Goal: Task Accomplishment & Management: Complete application form

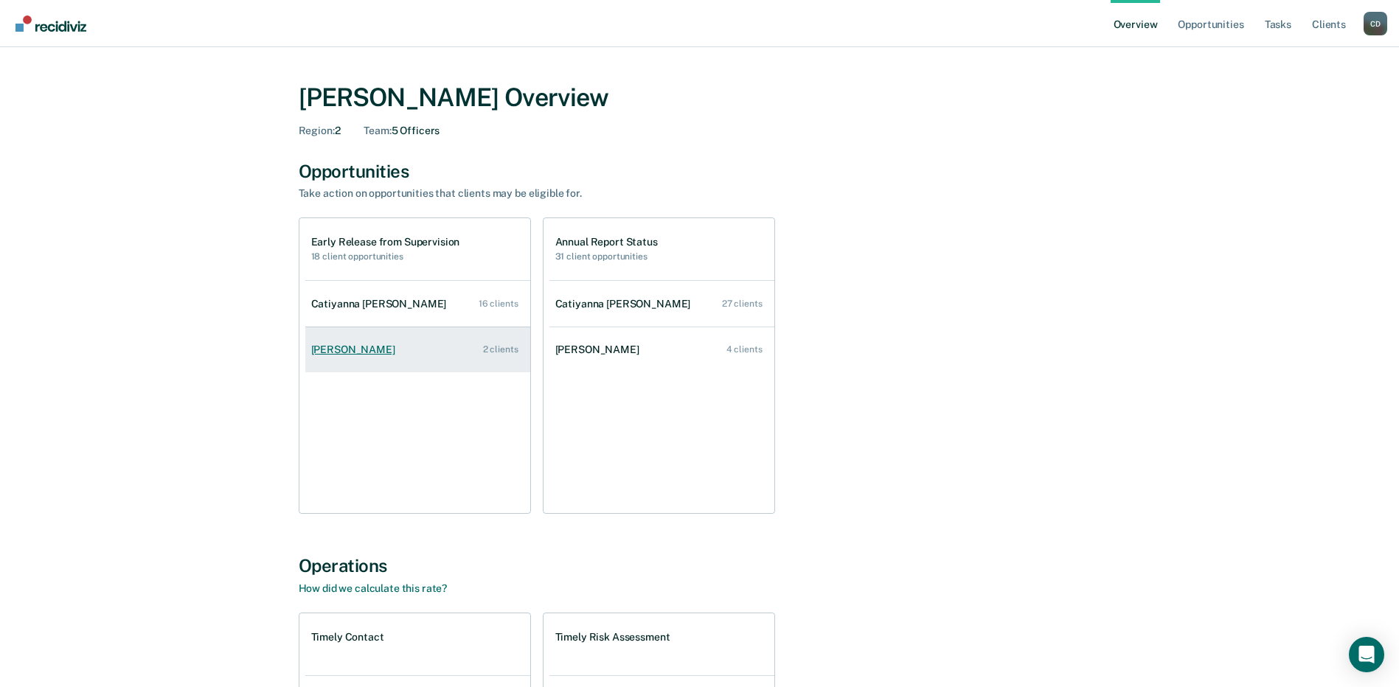
click at [321, 355] on div "[PERSON_NAME]" at bounding box center [356, 350] width 90 height 13
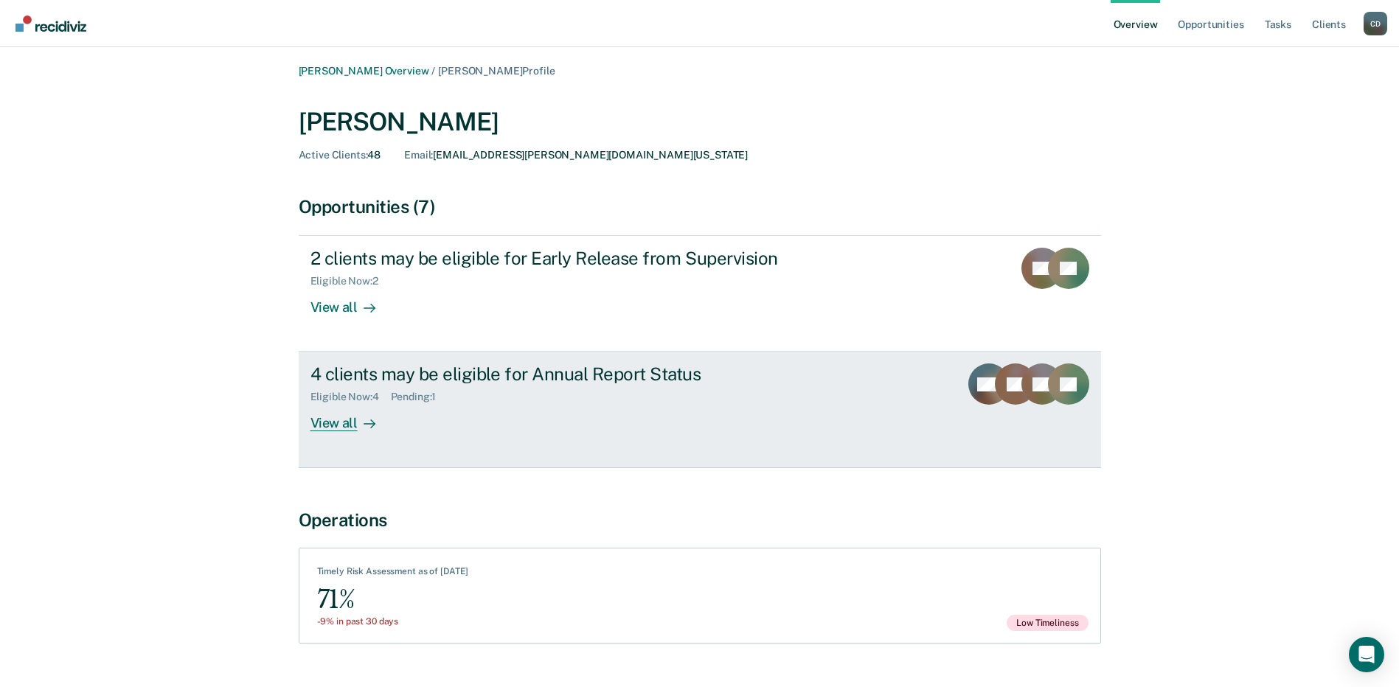
scroll to position [33, 0]
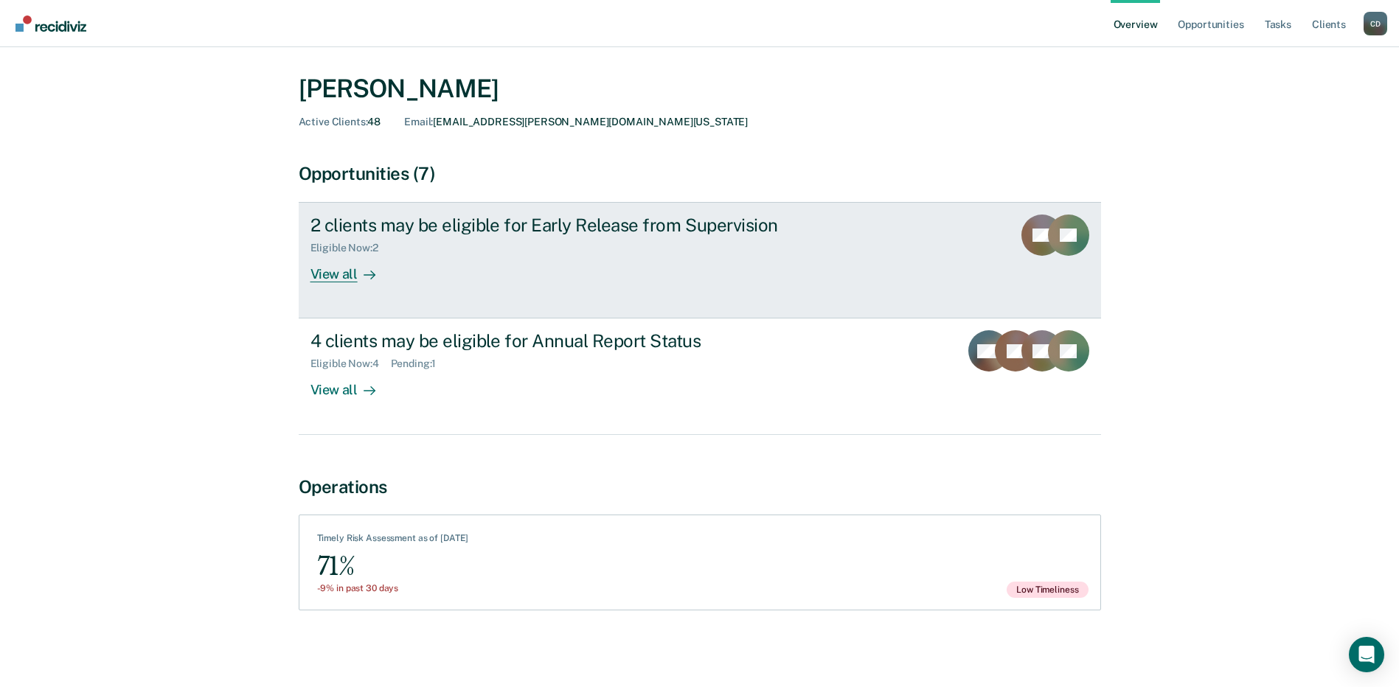
click at [365, 281] on icon at bounding box center [370, 275] width 12 height 12
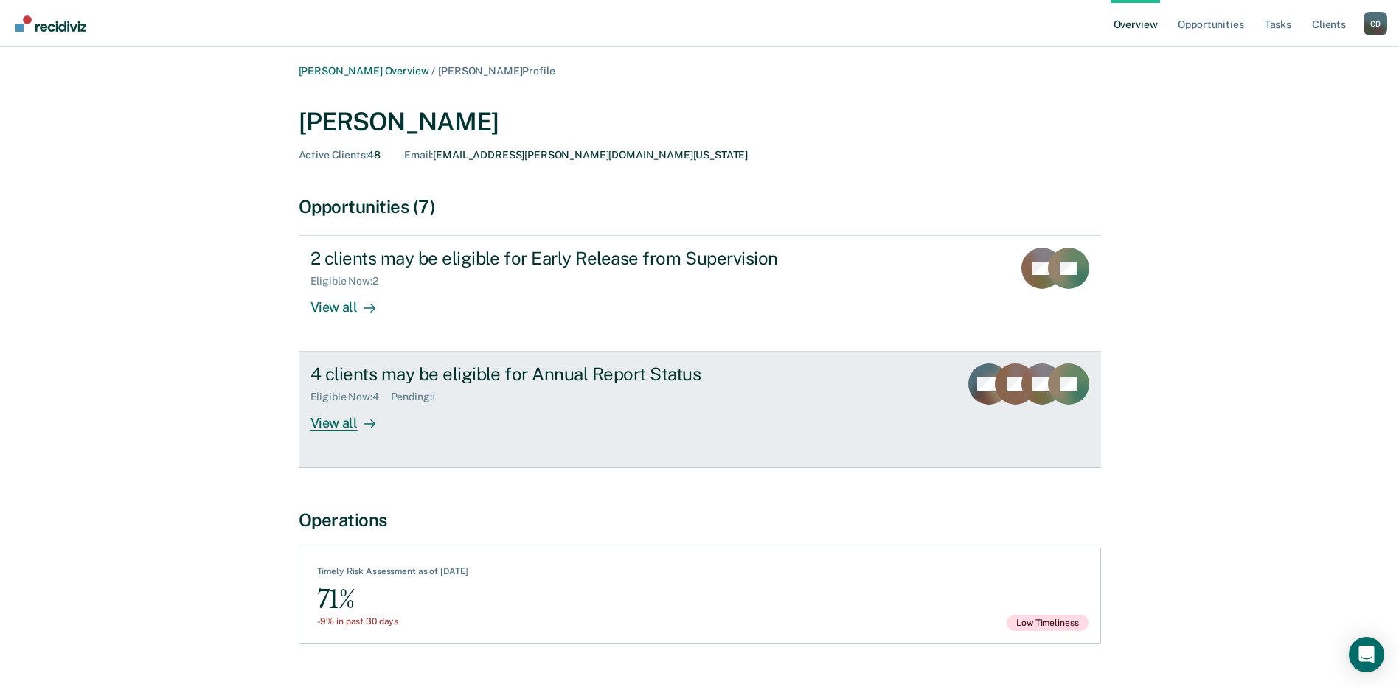
click at [325, 429] on div "View all" at bounding box center [351, 417] width 83 height 29
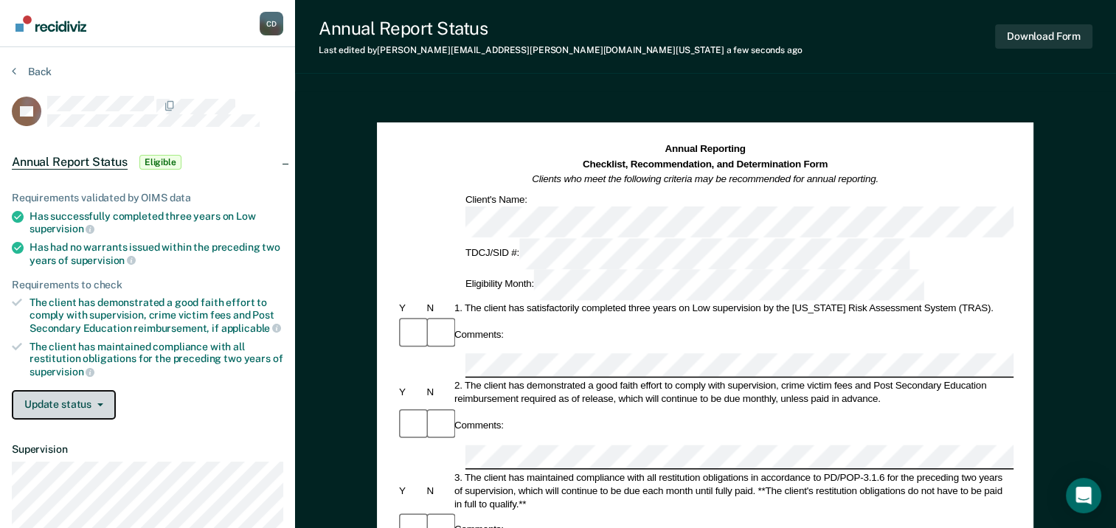
click at [60, 397] on button "Update status" at bounding box center [64, 404] width 104 height 29
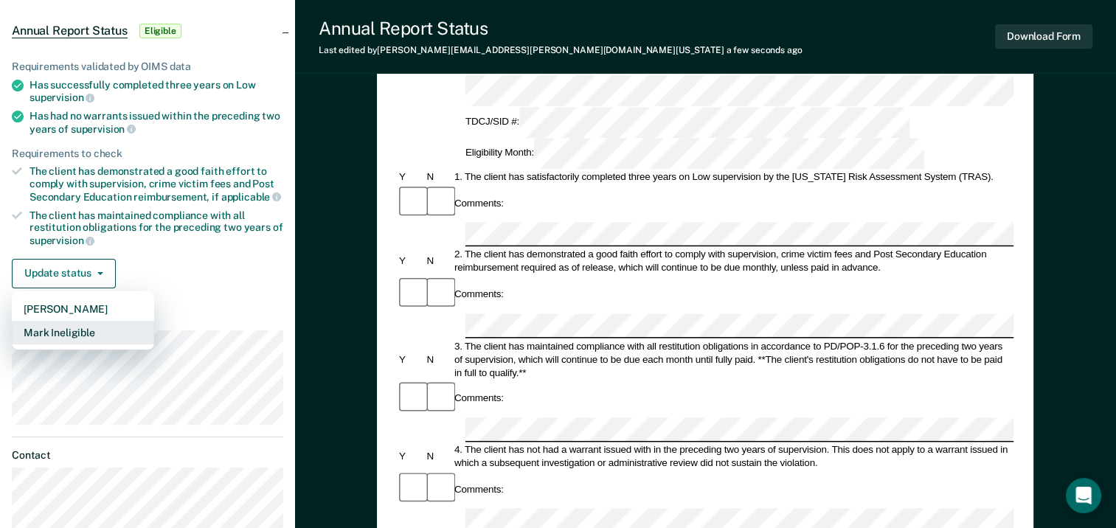
scroll to position [74, 0]
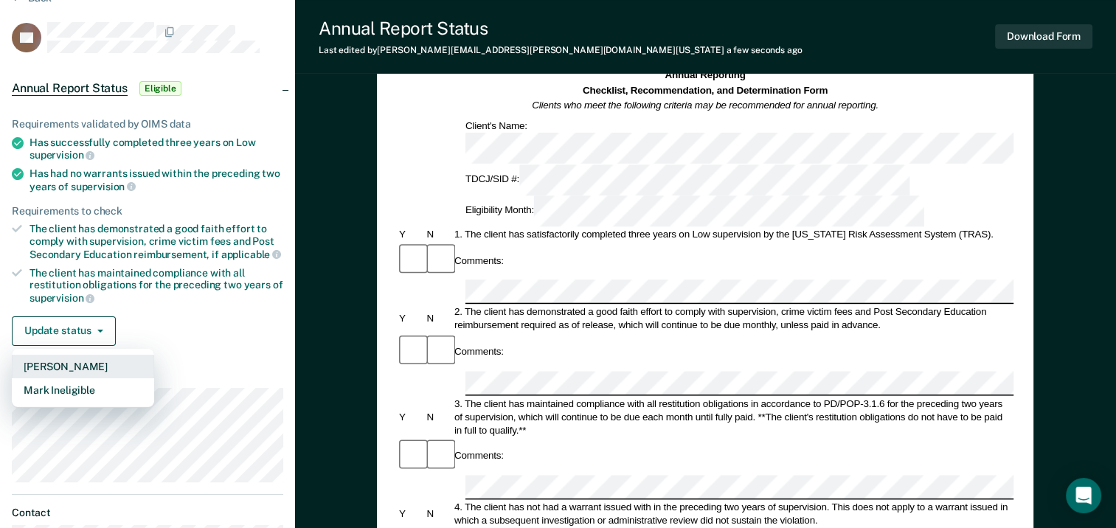
click at [78, 363] on button "[PERSON_NAME]" at bounding box center [83, 367] width 142 height 24
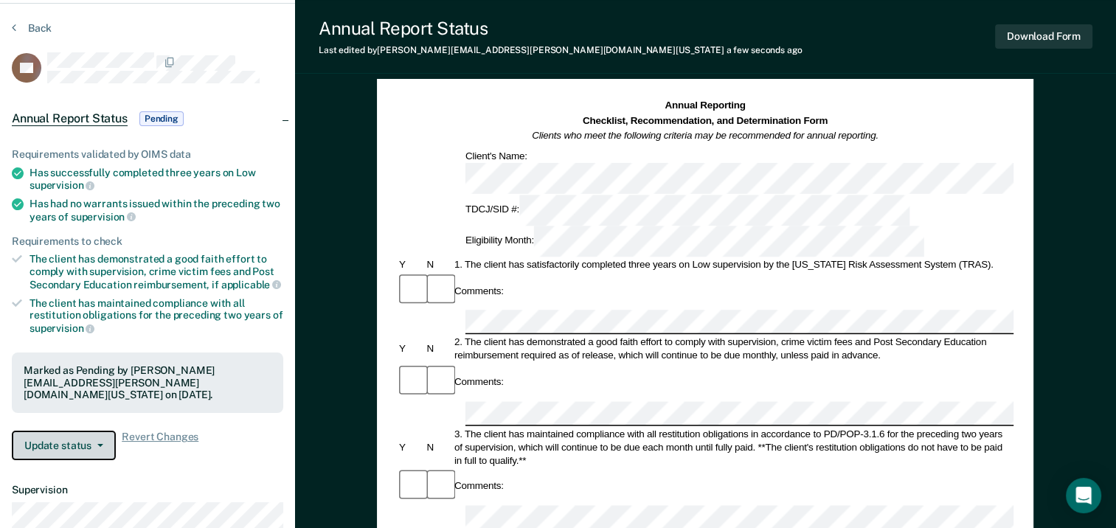
scroll to position [0, 0]
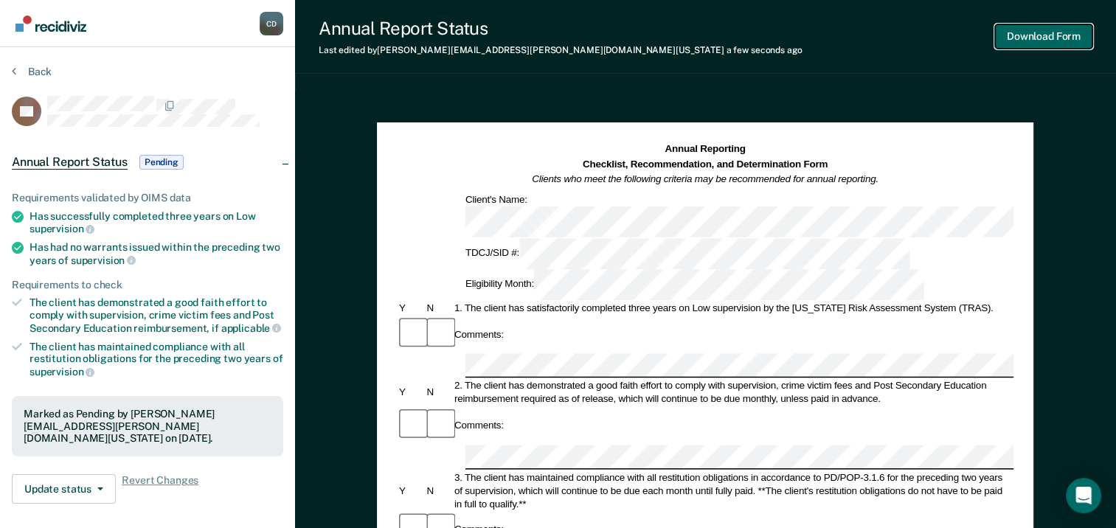
click at [1057, 30] on button "Download Form" at bounding box center [1043, 36] width 97 height 24
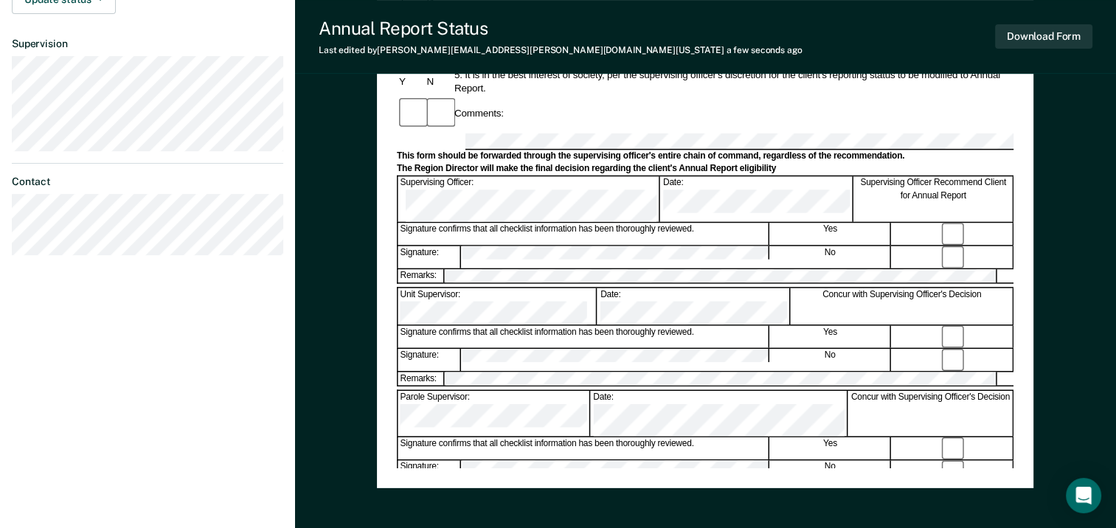
scroll to position [490, 0]
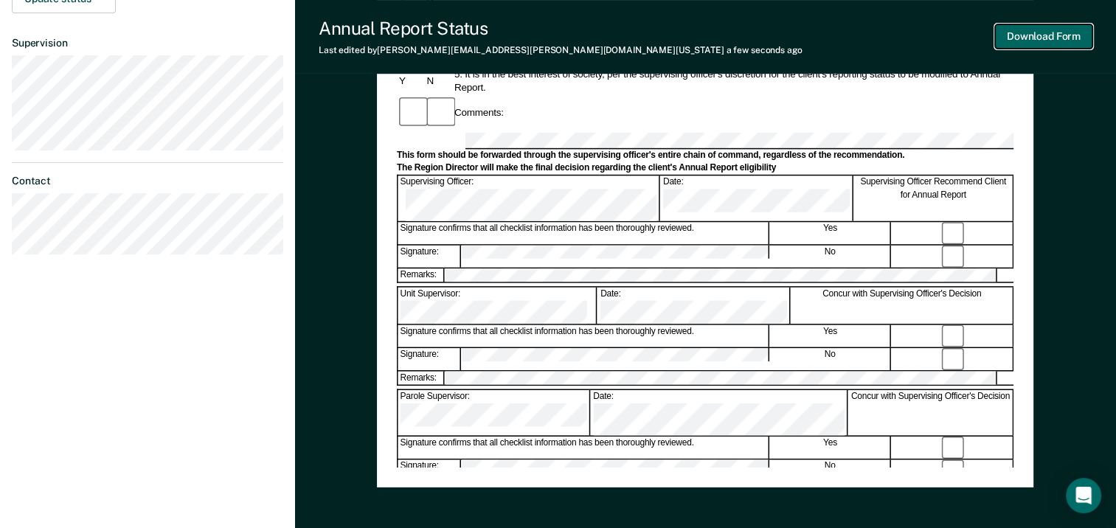
click at [1045, 39] on button "Download Form" at bounding box center [1043, 36] width 97 height 24
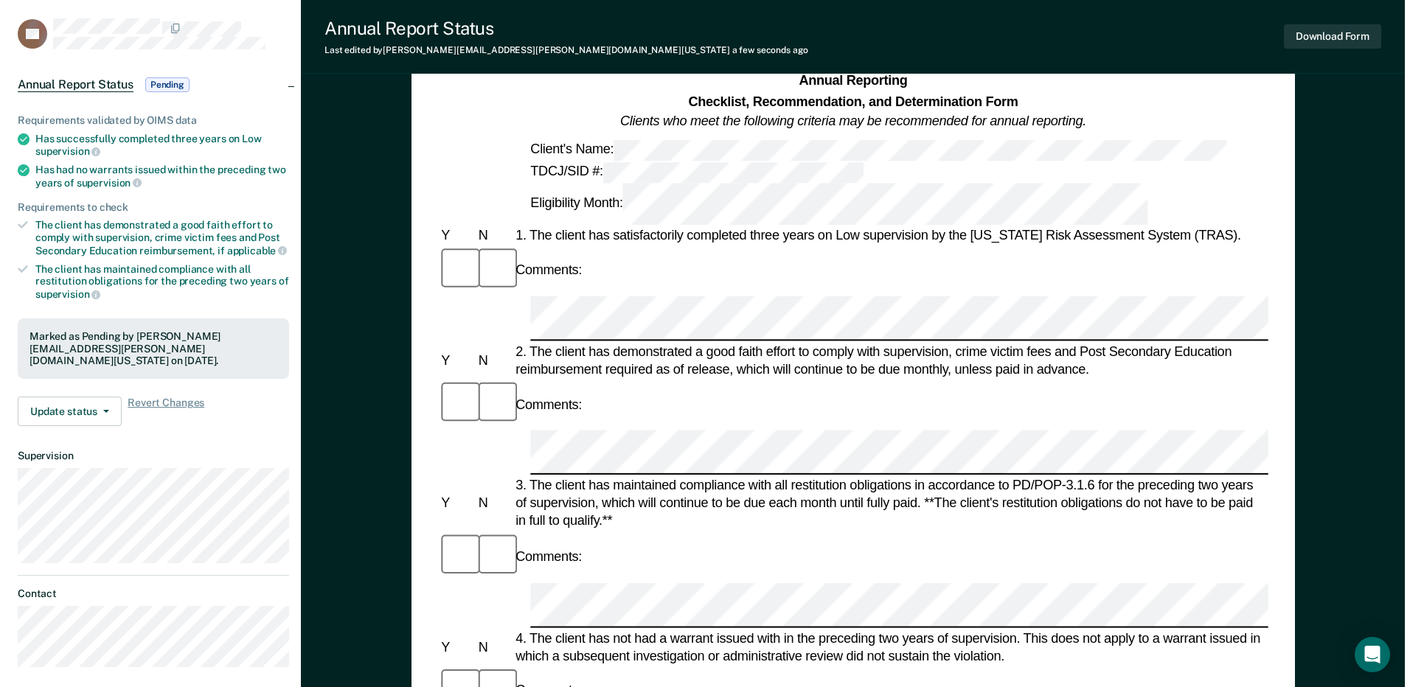
scroll to position [0, 0]
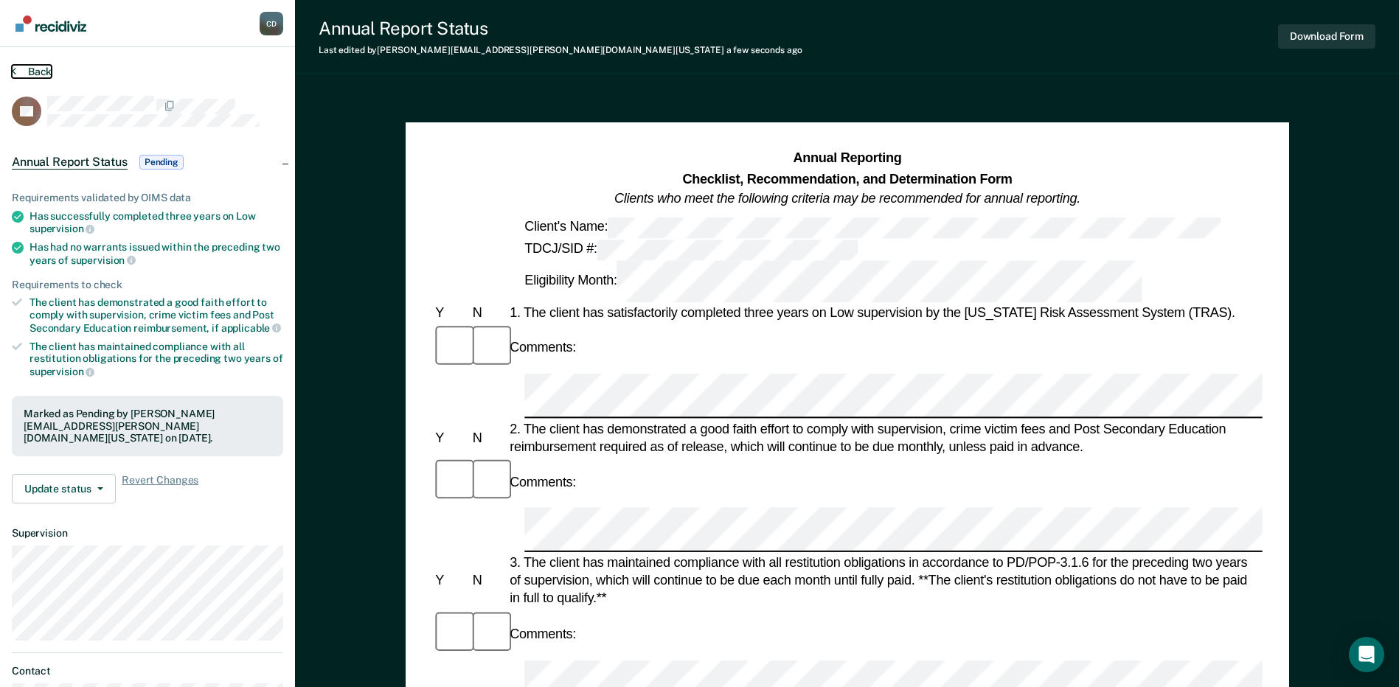
click at [24, 70] on button "Back" at bounding box center [32, 71] width 40 height 13
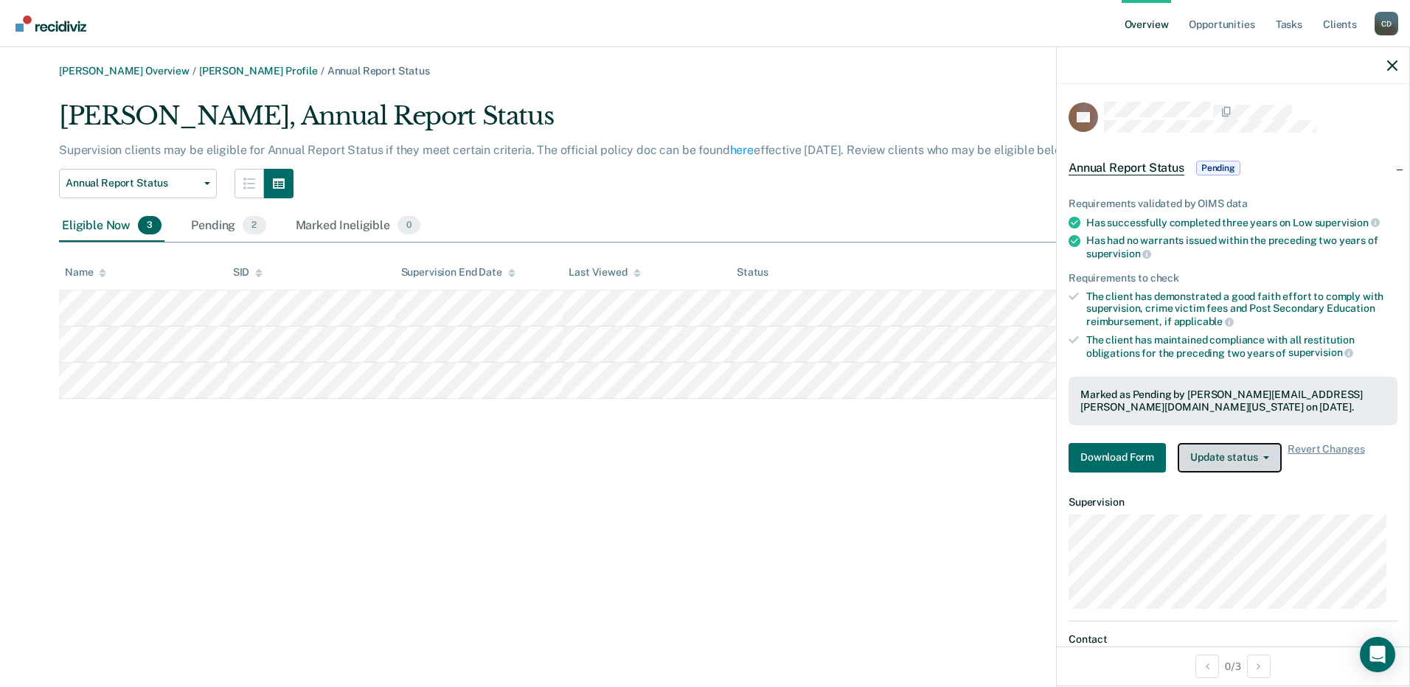
click at [1236, 454] on button "Update status" at bounding box center [1230, 457] width 104 height 29
click at [1316, 405] on div "Marked as Pending by [PERSON_NAME][EMAIL_ADDRESS][PERSON_NAME][DOMAIN_NAME][US_…" at bounding box center [1232, 401] width 305 height 25
